Goal: Obtain resource: Obtain resource

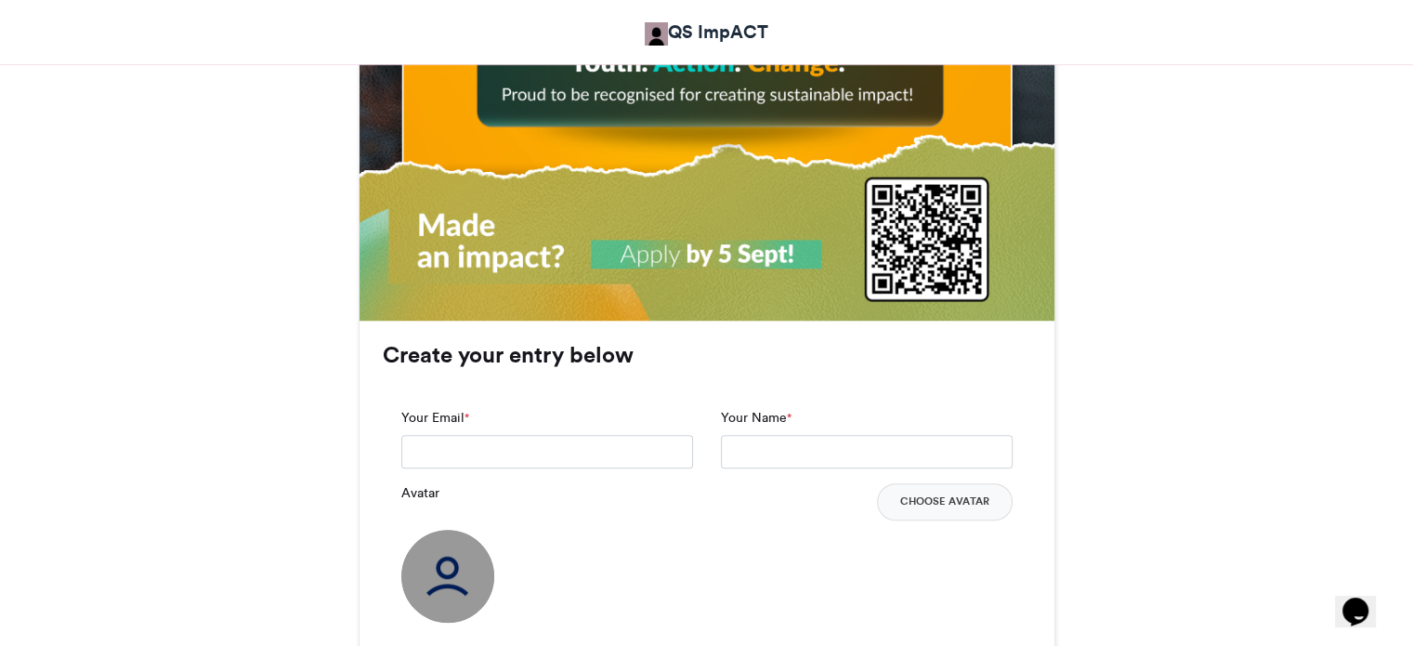
scroll to position [1136, 0]
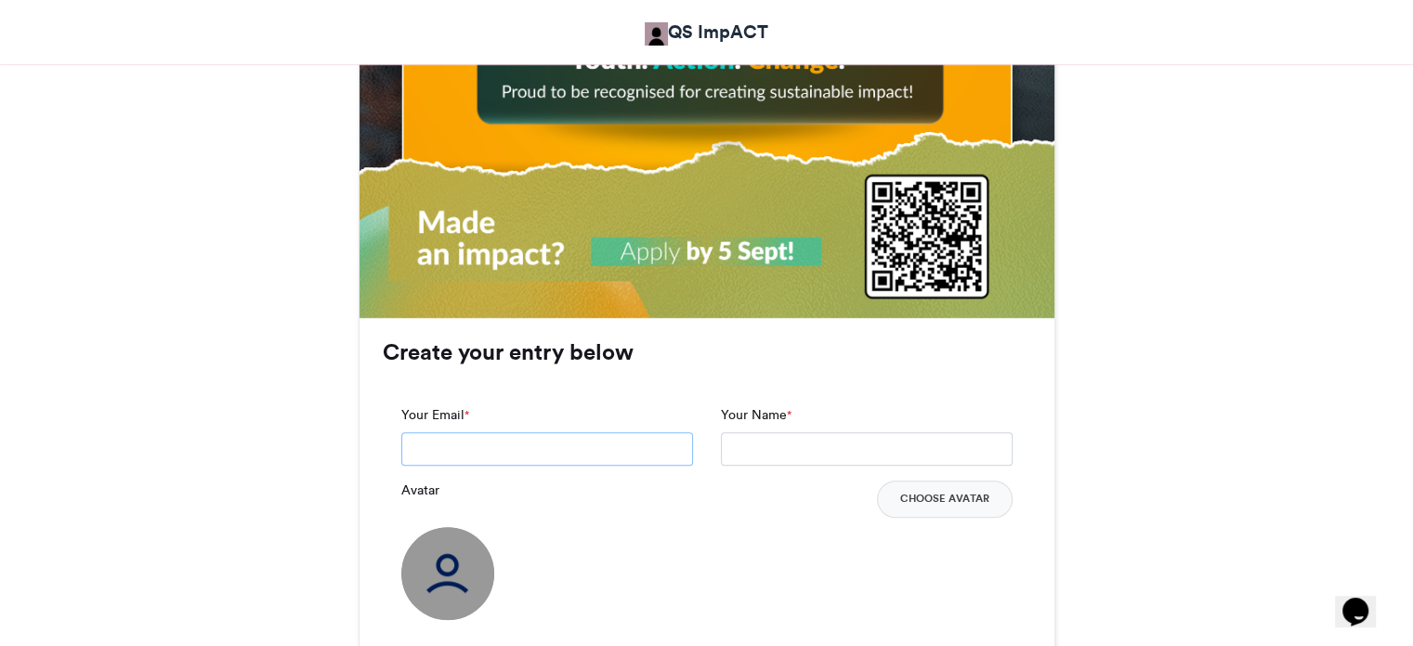
click at [567, 438] on input "Your Email *" at bounding box center [547, 448] width 292 height 33
type input "**********"
click at [804, 438] on input "Your Name *" at bounding box center [867, 448] width 292 height 33
type input "**********"
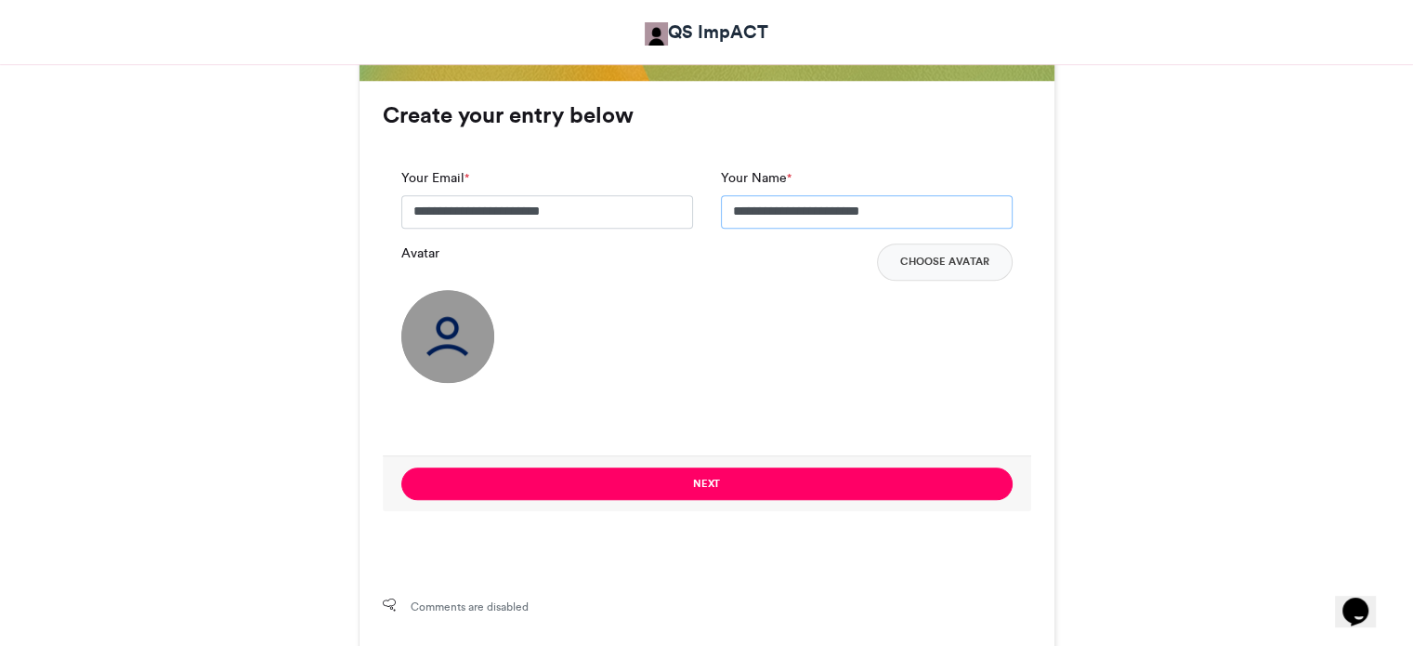
scroll to position [1374, 0]
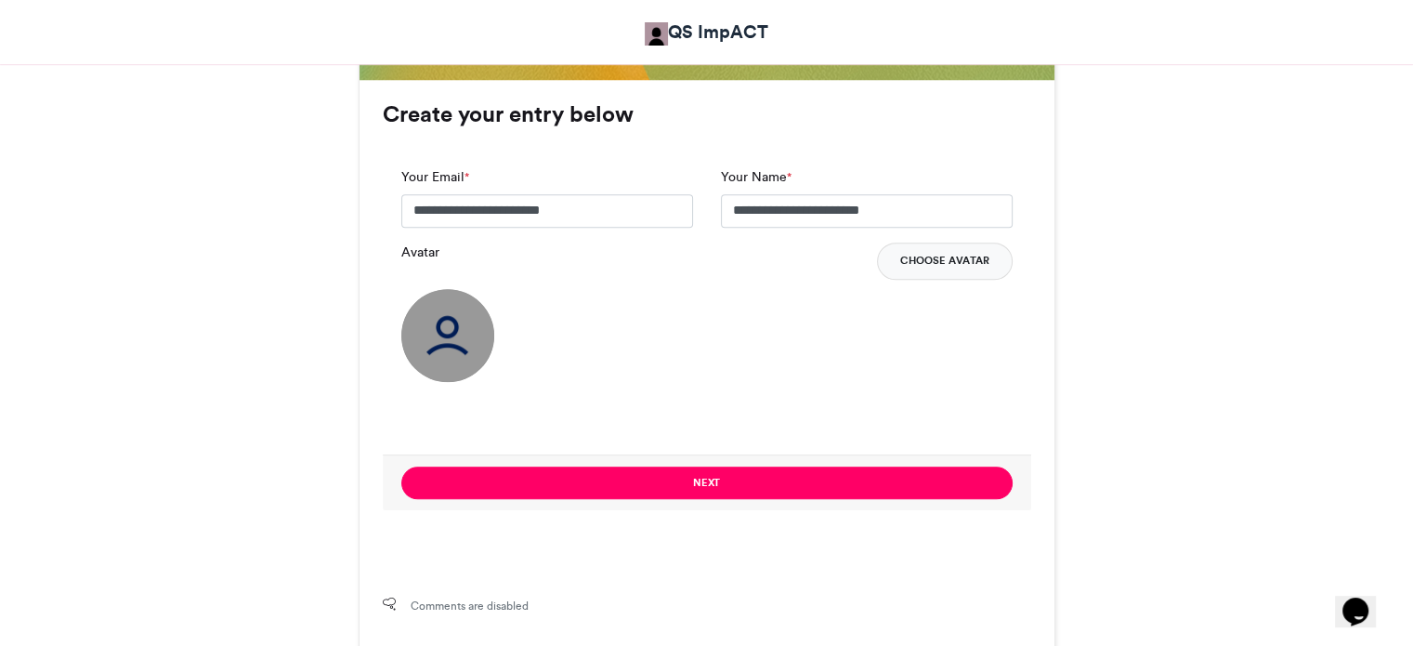
click at [915, 252] on button "Choose Avatar" at bounding box center [945, 260] width 136 height 37
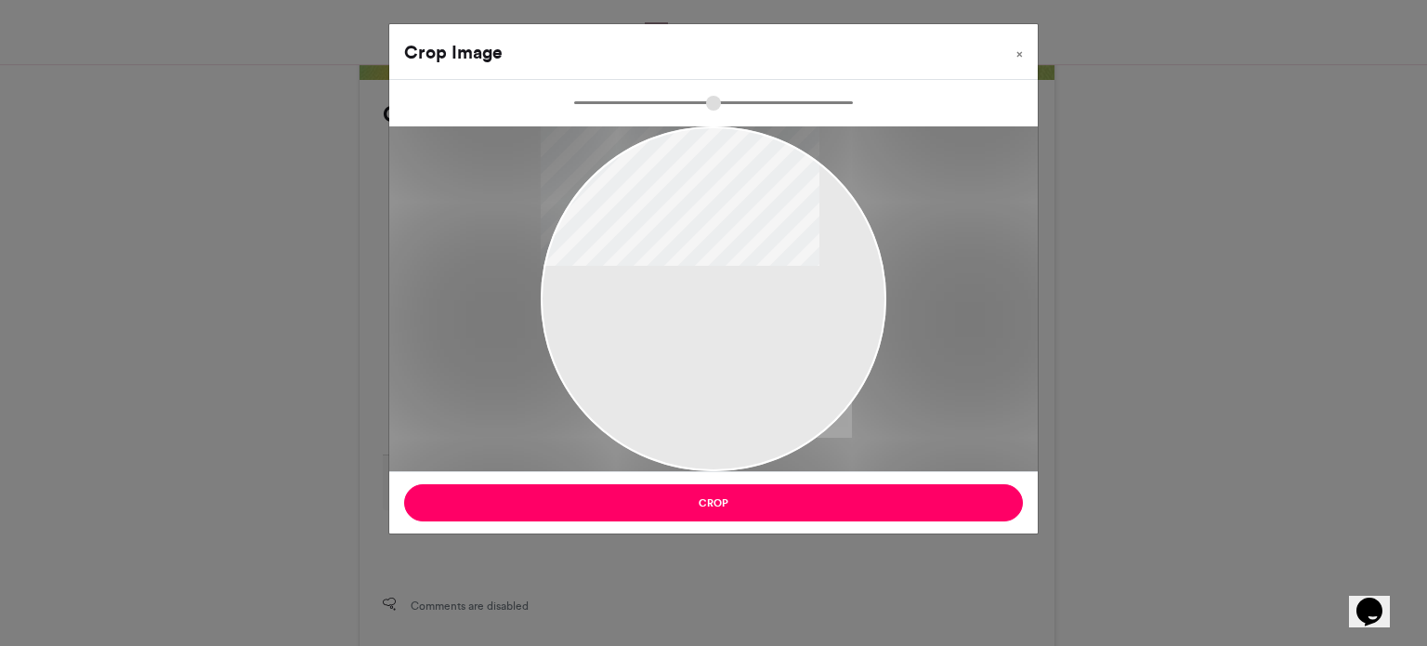
type input "******"
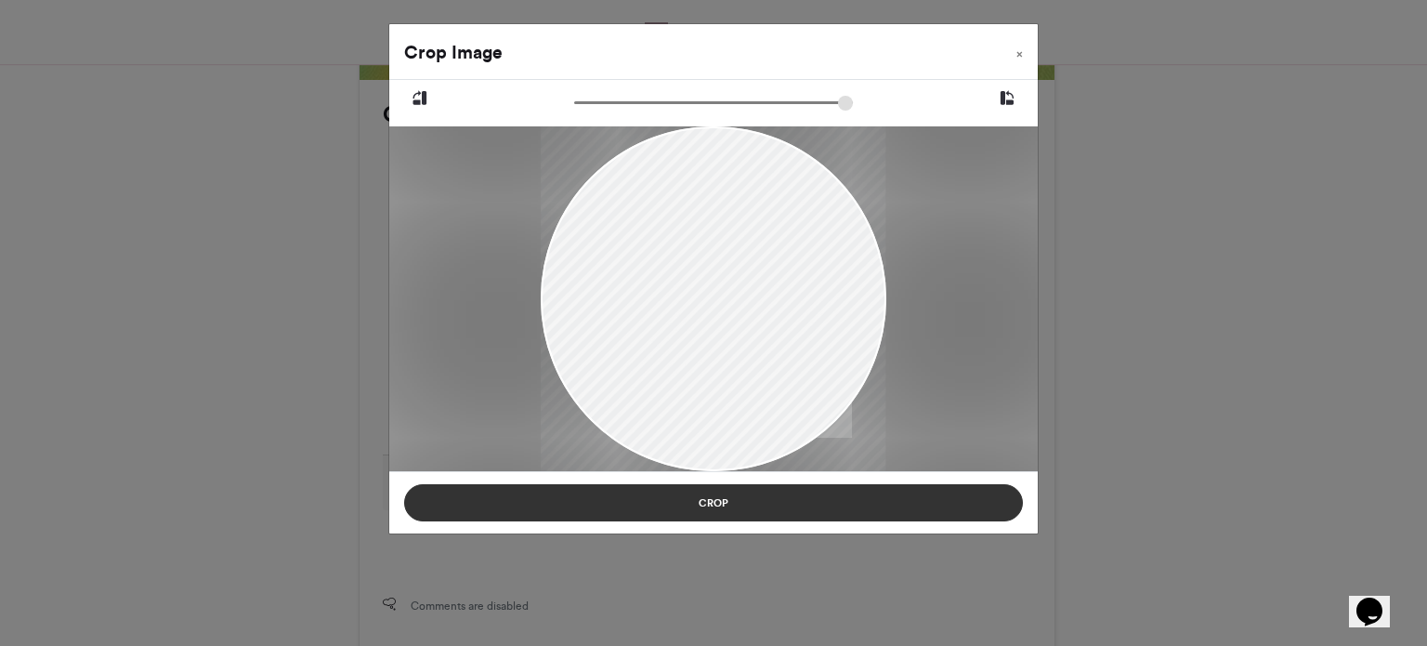
click at [714, 507] on button "Crop" at bounding box center [713, 502] width 619 height 37
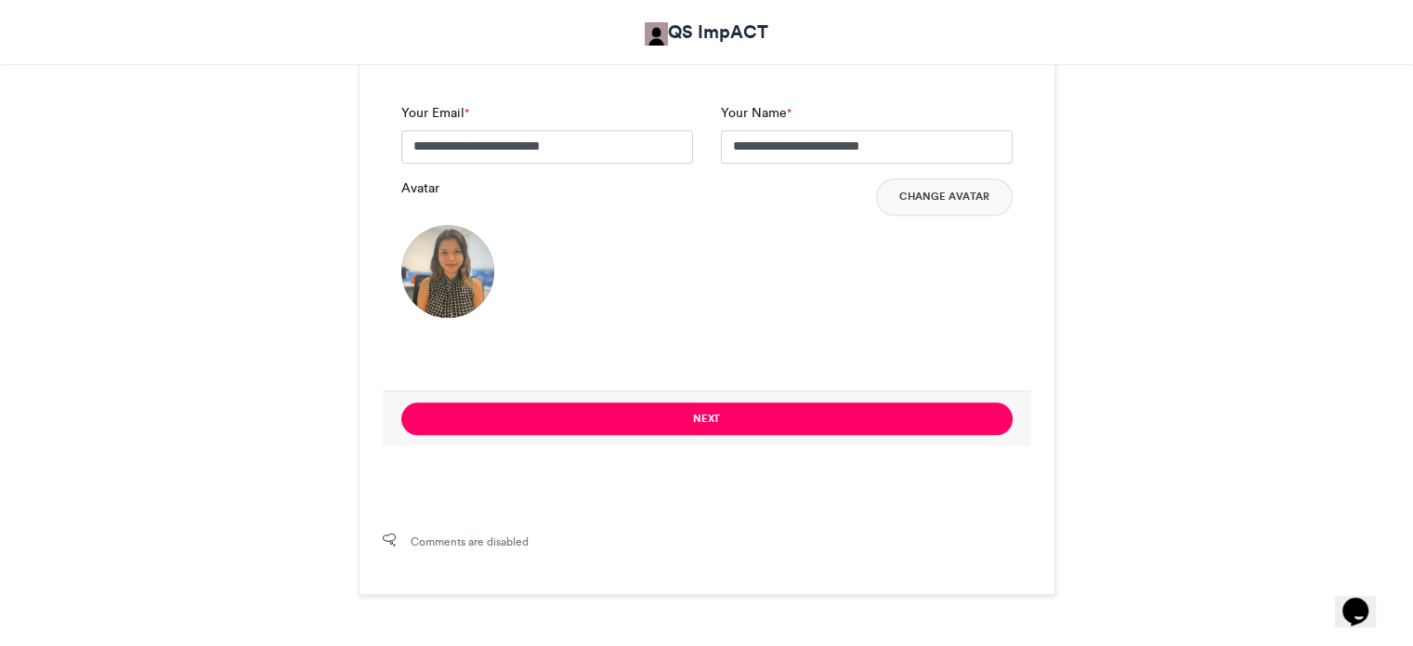
scroll to position [1451, 0]
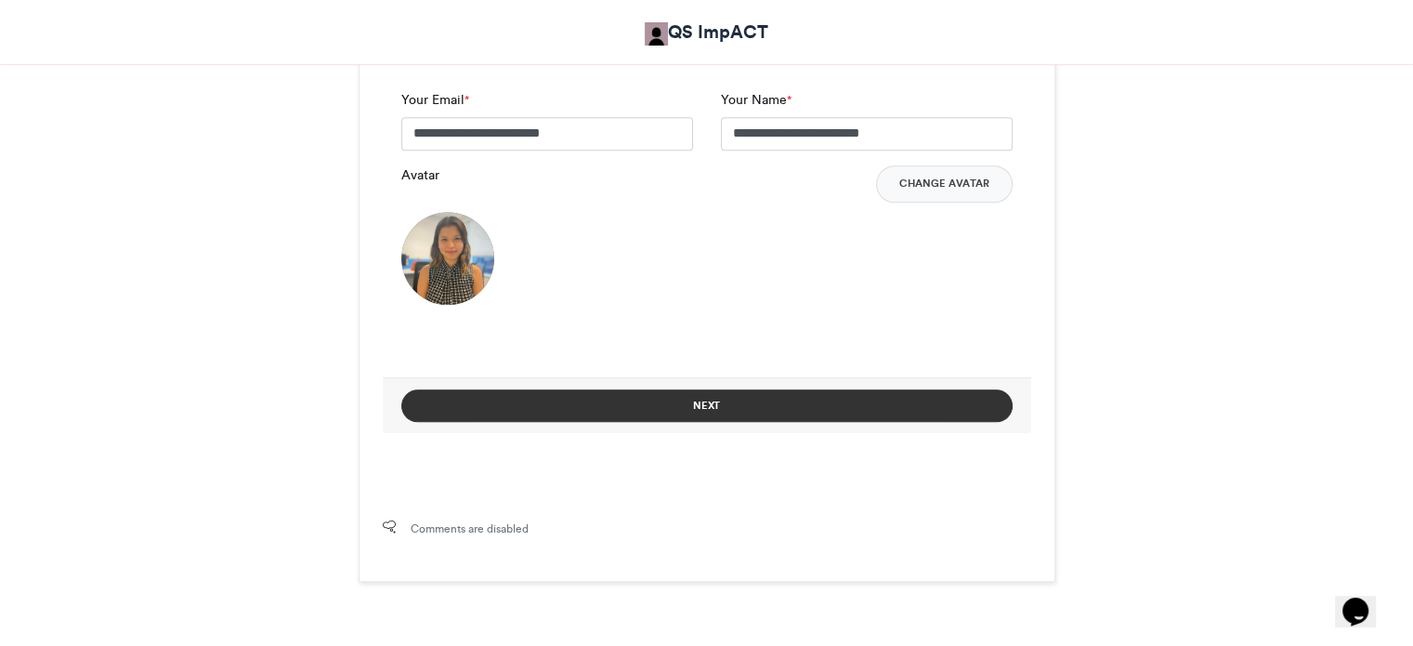
click at [669, 400] on button "Next" at bounding box center [706, 405] width 611 height 33
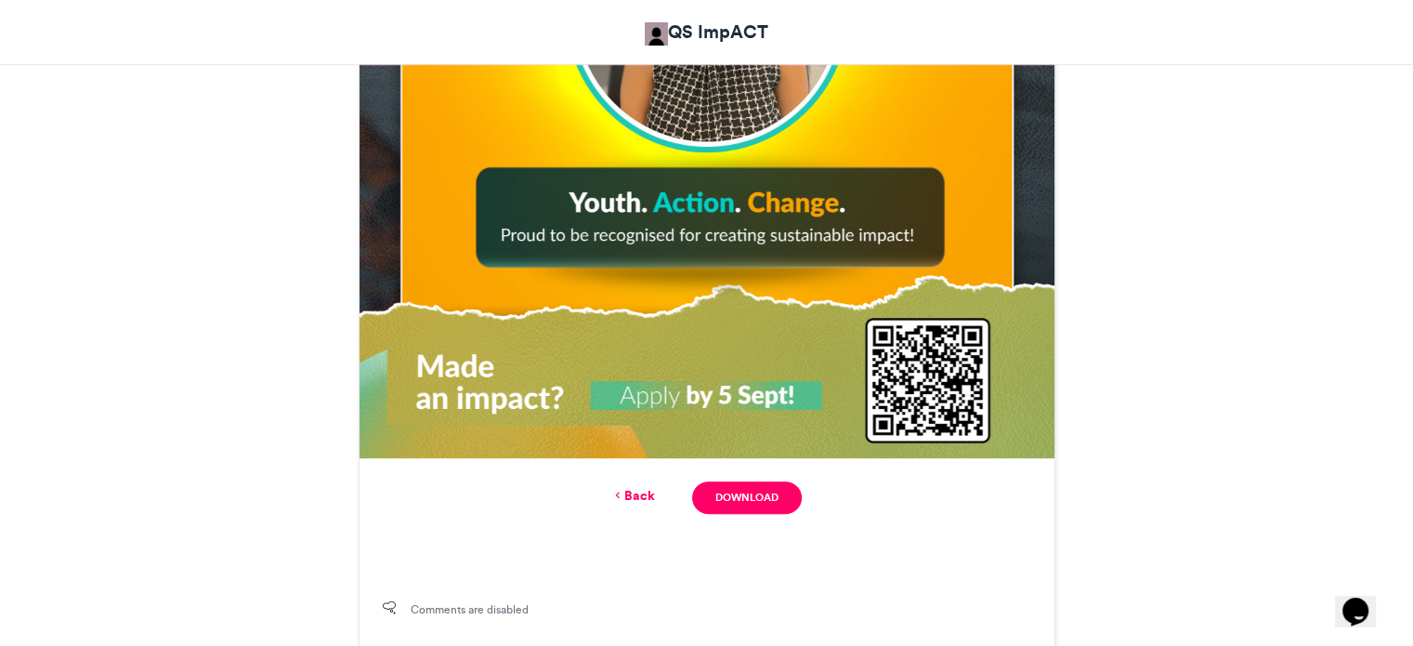
scroll to position [997, 0]
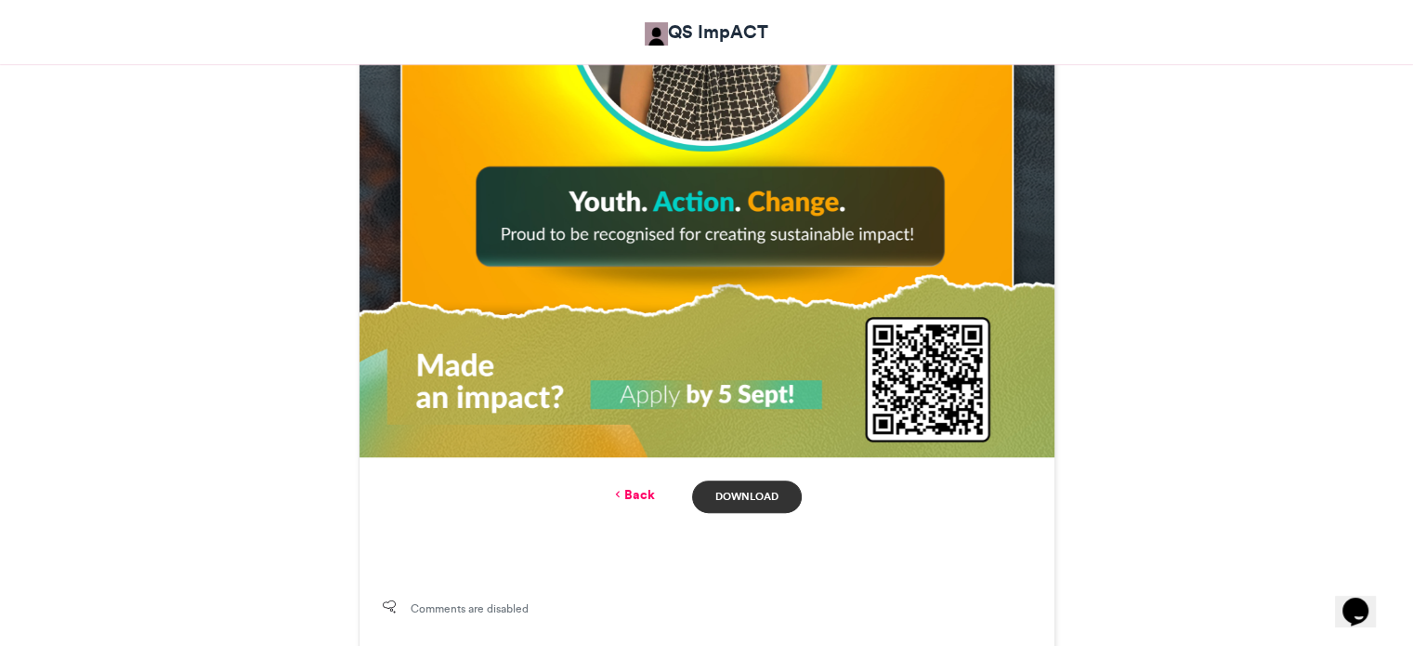
click at [754, 493] on link "Download" at bounding box center [746, 496] width 109 height 33
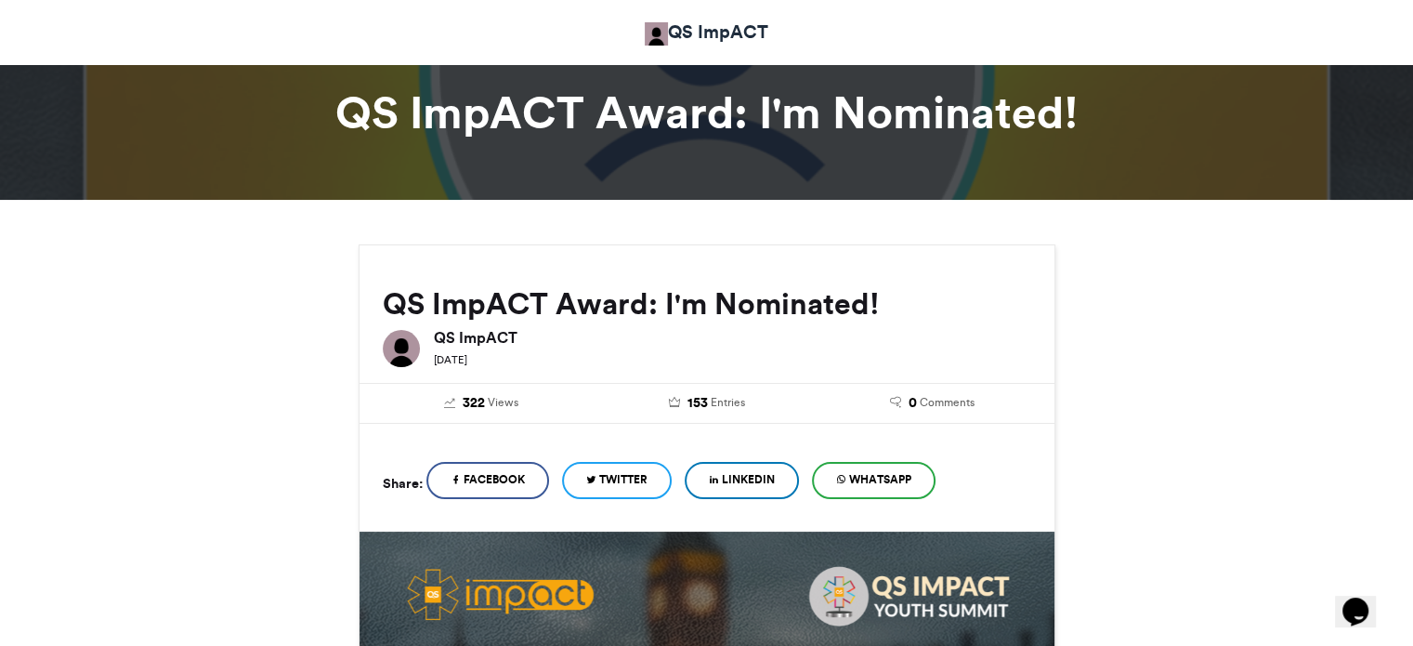
scroll to position [0, 0]
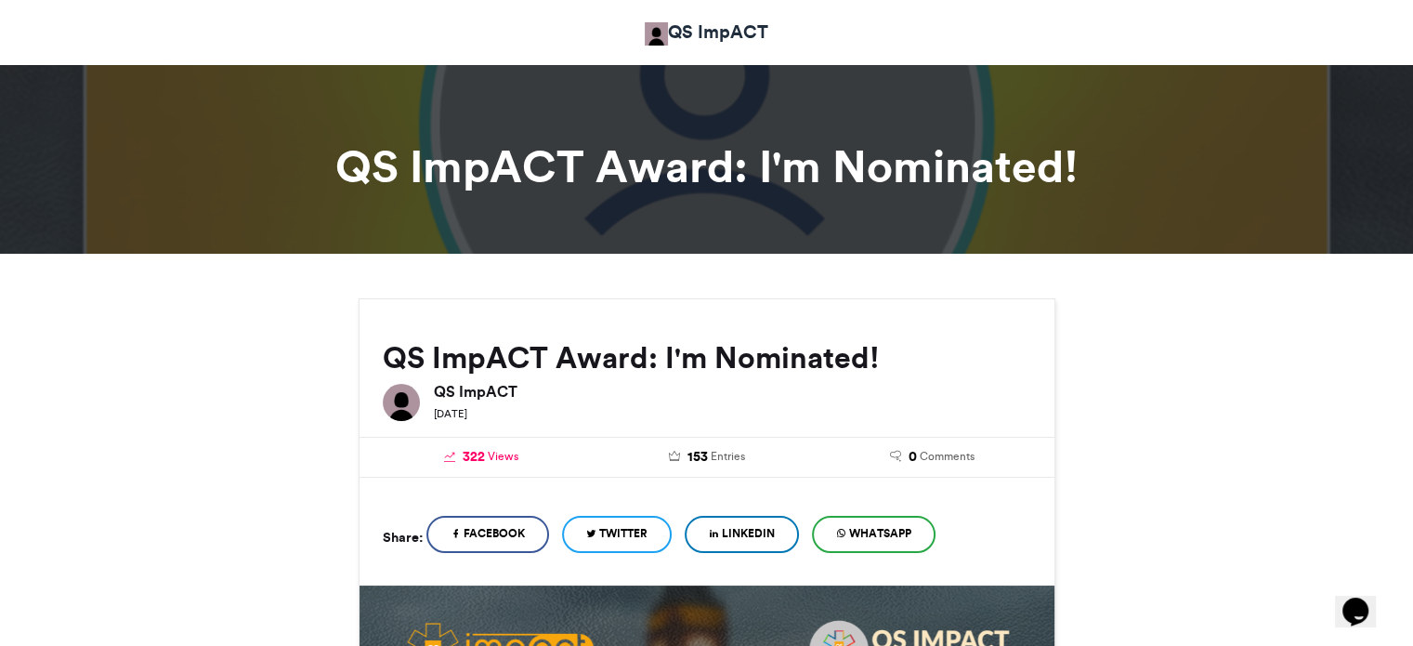
click at [492, 455] on span "Views" at bounding box center [503, 456] width 31 height 17
click at [457, 455] on link "322 Views" at bounding box center [482, 457] width 198 height 20
click at [692, 464] on span "153" at bounding box center [696, 457] width 20 height 20
click at [930, 459] on span "Comments" at bounding box center [947, 456] width 55 height 17
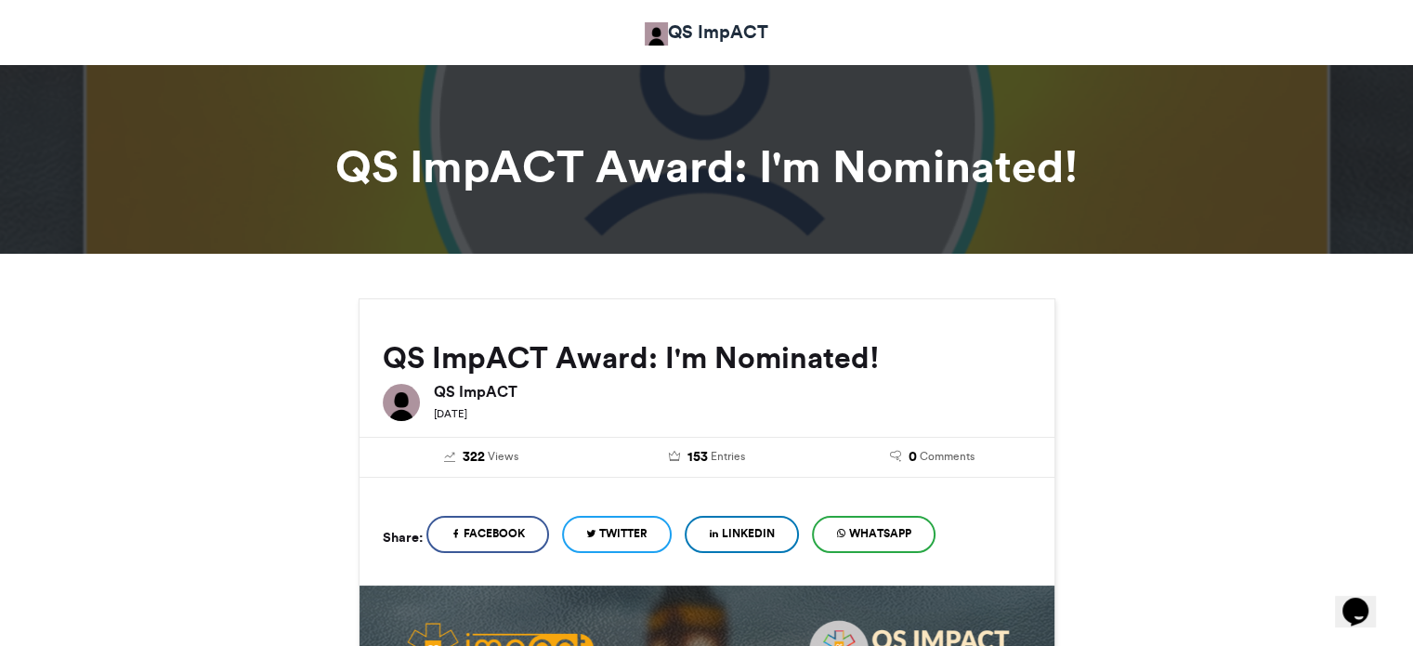
click at [867, 531] on span "WhatsApp" at bounding box center [880, 533] width 62 height 17
